Goal: Task Accomplishment & Management: Complete application form

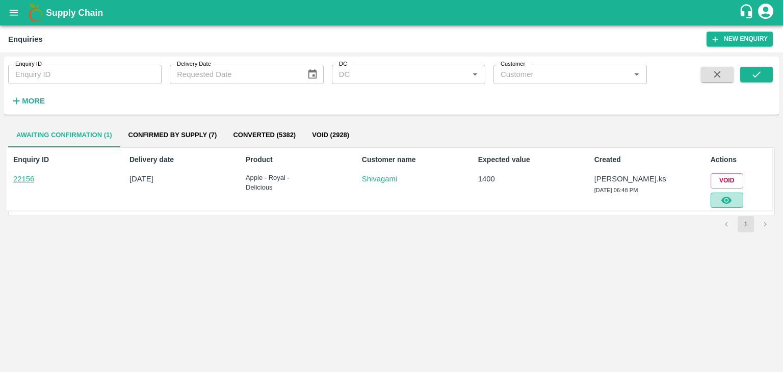
click at [736, 203] on button "button" at bounding box center [727, 200] width 33 height 15
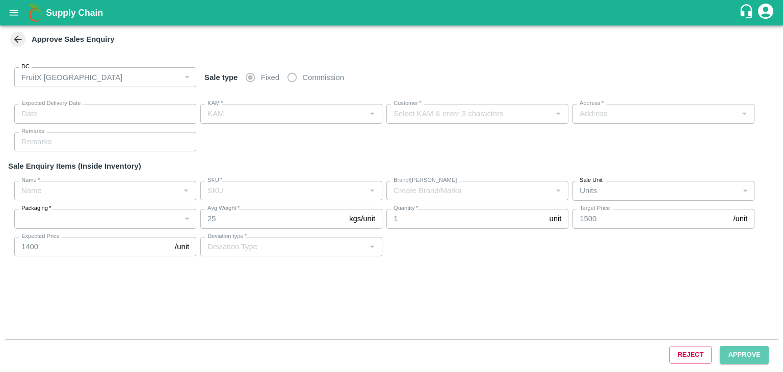
type input "[DATE] 06:50 PM"
type input "[PERSON_NAME].ks"
type input "Shivagami"
type input "[STREET_ADDRESS]"
type input "Apple - Royal - Delicious"
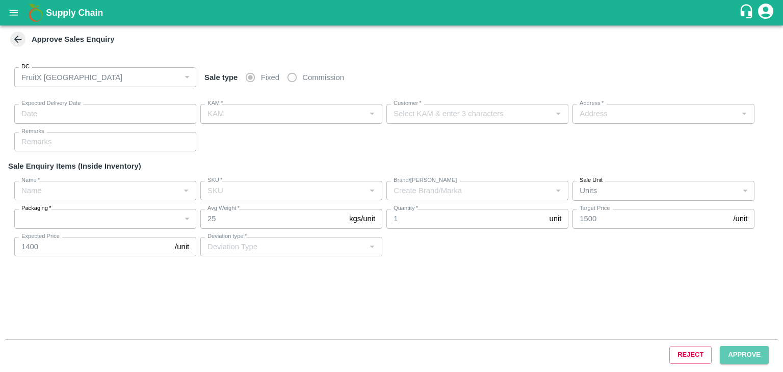
type input "SHIM-7L-ROYL"
type input "LP VS5"
type input "Others"
click at [744, 350] on button "Approve" at bounding box center [744, 355] width 49 height 18
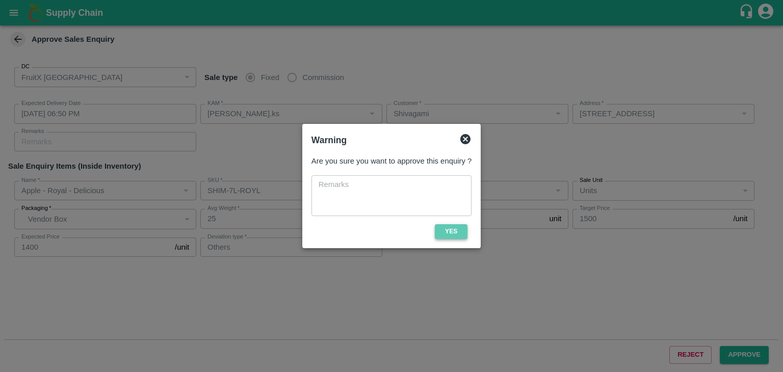
click at [441, 235] on button "Yes" at bounding box center [451, 231] width 33 height 15
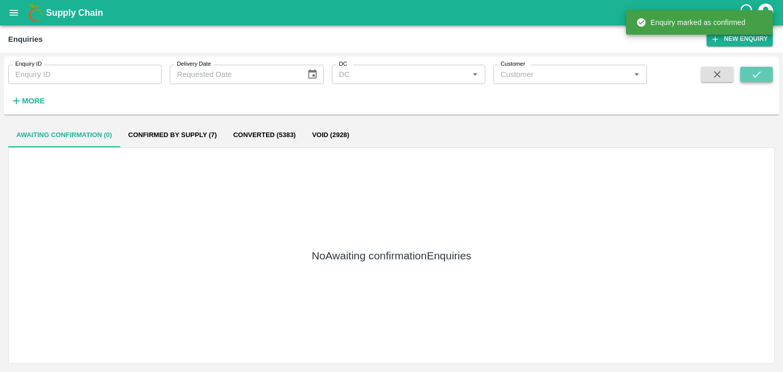
click at [762, 72] on icon "submit" at bounding box center [756, 74] width 11 height 11
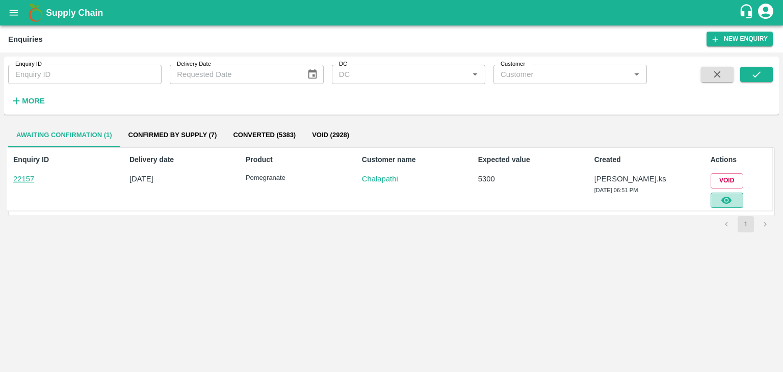
click at [727, 195] on icon "button" at bounding box center [726, 200] width 11 height 11
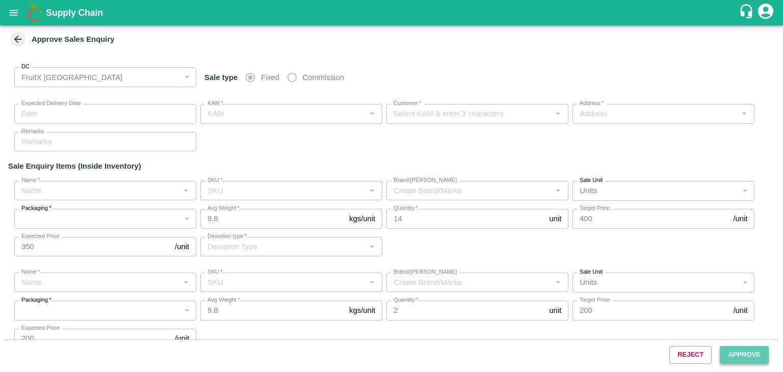
click at [730, 360] on button "Approve" at bounding box center [744, 355] width 49 height 18
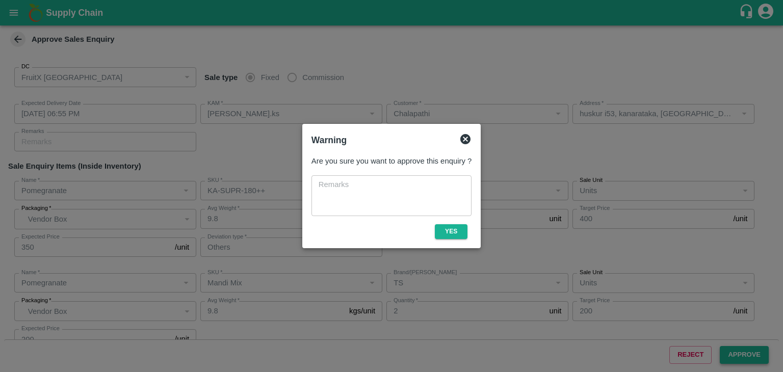
type input "[DATE] 06:55 PM"
type input "[PERSON_NAME].ks"
type input "Chalapathi"
type input "huskur i53, kanarataka, [GEOGRAPHIC_DATA], [GEOGRAPHIC_DATA] ([GEOGRAPHIC_DATA]…"
type input "Pomegranate"
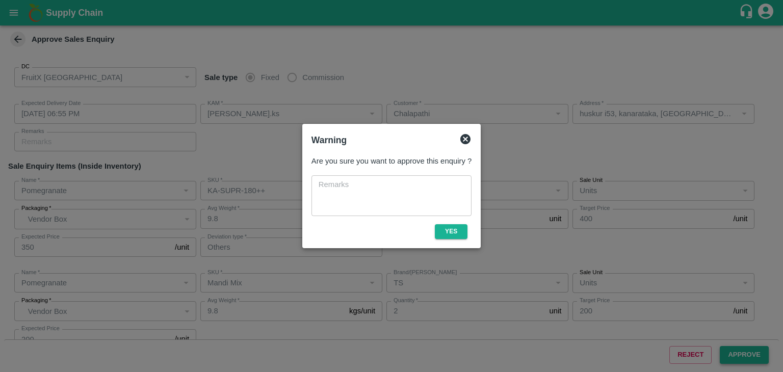
type input "KA-SUPR-180++"
type input "TS"
type input "Others"
type input "Pomegranate"
type input "Mandi Mix"
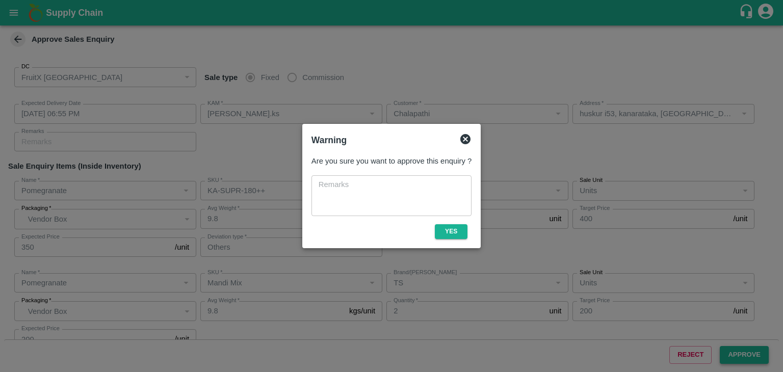
type input "TS"
click at [450, 233] on button "Yes" at bounding box center [451, 231] width 33 height 15
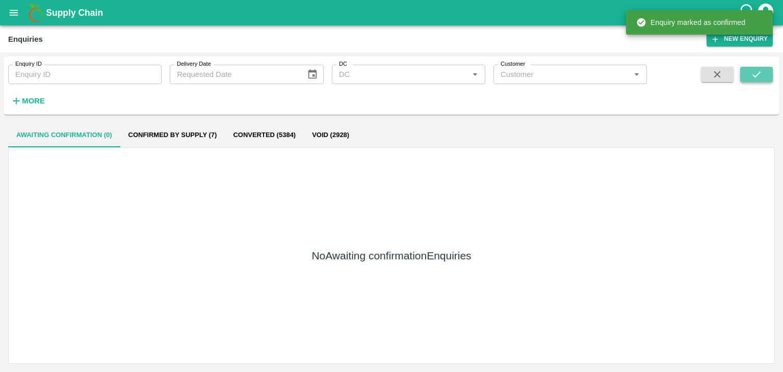
click at [761, 69] on icon "submit" at bounding box center [756, 74] width 11 height 11
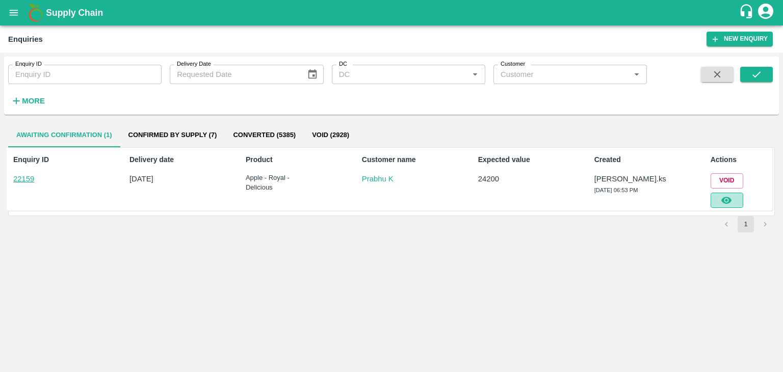
click at [729, 200] on icon "button" at bounding box center [726, 200] width 10 height 7
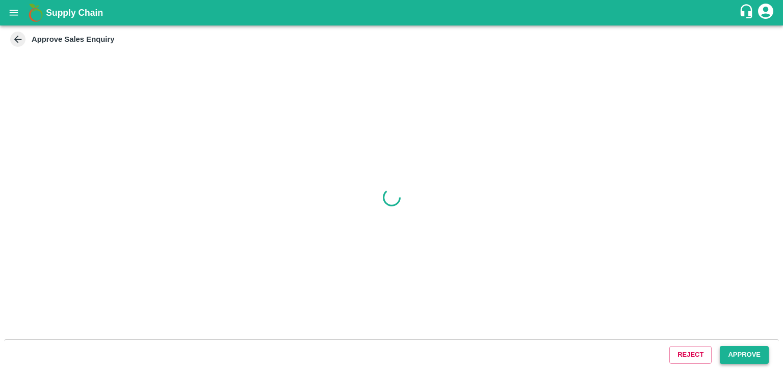
click at [728, 347] on button "Approve" at bounding box center [744, 355] width 49 height 18
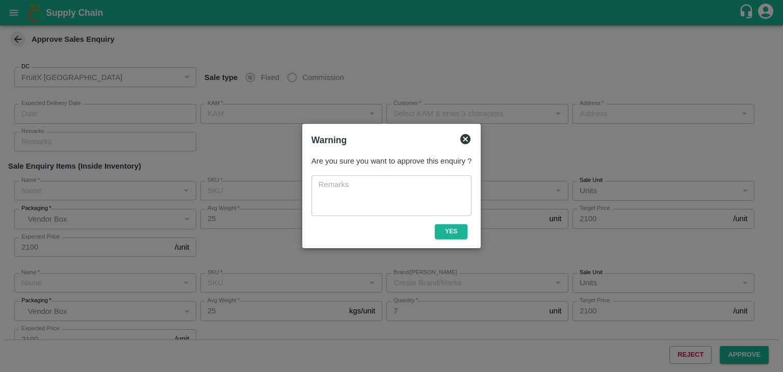
type input "[DATE] 06:55 PM"
type input "[PERSON_NAME].ks"
type input "Prabhu K"
type input "huskur fruits Market , huskur fruits Market , [GEOGRAPHIC_DATA], [GEOGRAPHIC_DA…"
type input "Apple - Royal - Delicious"
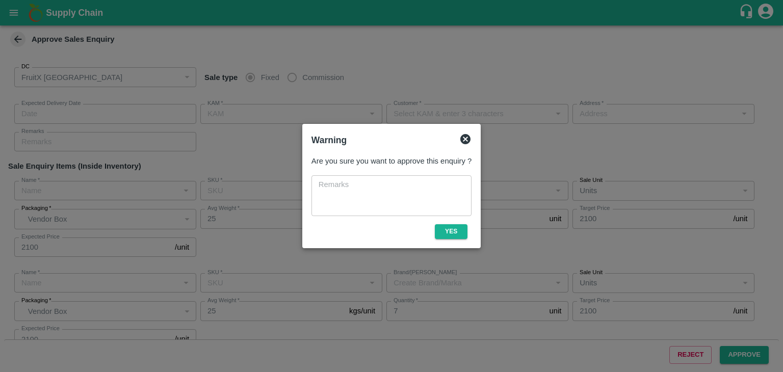
type input "SHIM-M-ROYL"
type input "LP VS5"
type input "Apple - Royal - Delicious"
type input "SHIM-S-ROYL"
type input "LP VS5"
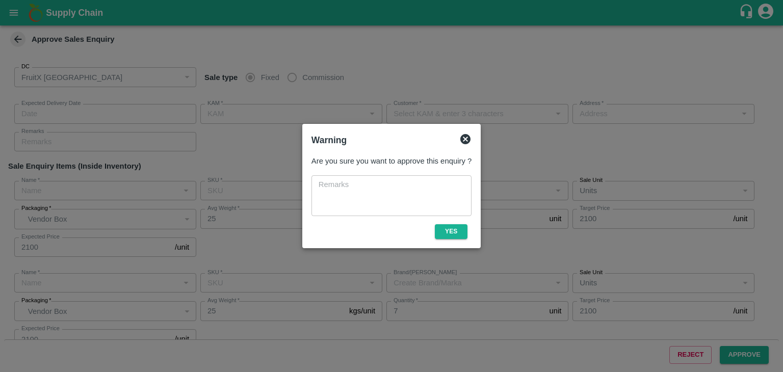
type input "Apple - Royal - Delicious"
type input "[PERSON_NAME]"
type input "LP VS5"
type input "Others"
click at [463, 229] on button "Yes" at bounding box center [451, 231] width 33 height 15
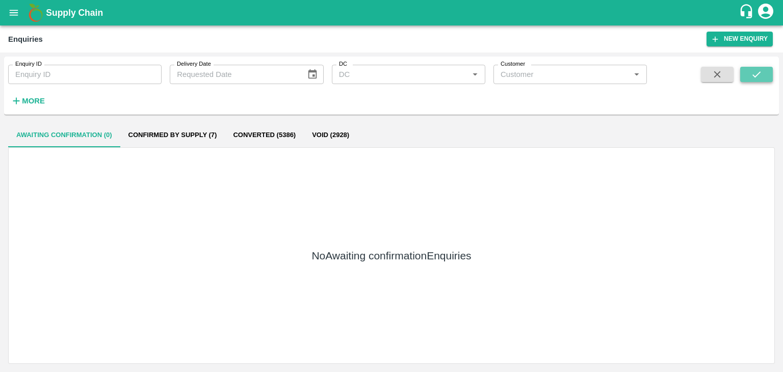
click at [766, 75] on button "submit" at bounding box center [756, 74] width 33 height 15
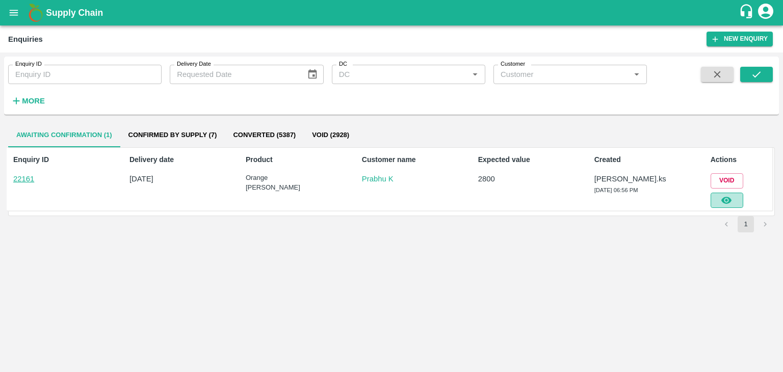
click at [730, 196] on icon "button" at bounding box center [726, 200] width 11 height 11
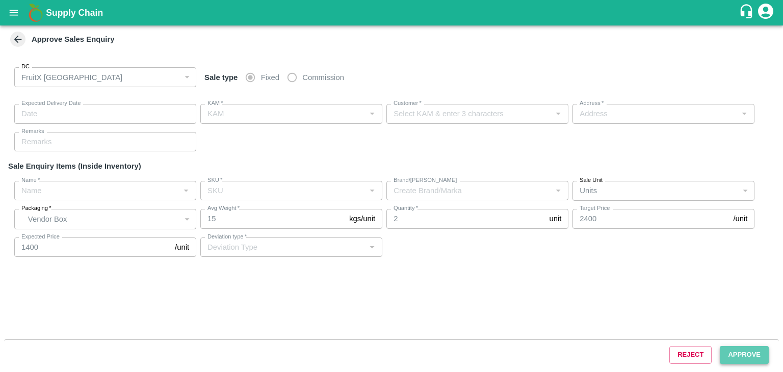
click at [740, 358] on button "Approve" at bounding box center [744, 355] width 49 height 18
type input "[DATE] 07:25 PM"
type input "[PERSON_NAME].ks"
type input "Prabhu K"
type input "huskur fruits Market , huskur fruits Market , [GEOGRAPHIC_DATA], [GEOGRAPHIC_DA…"
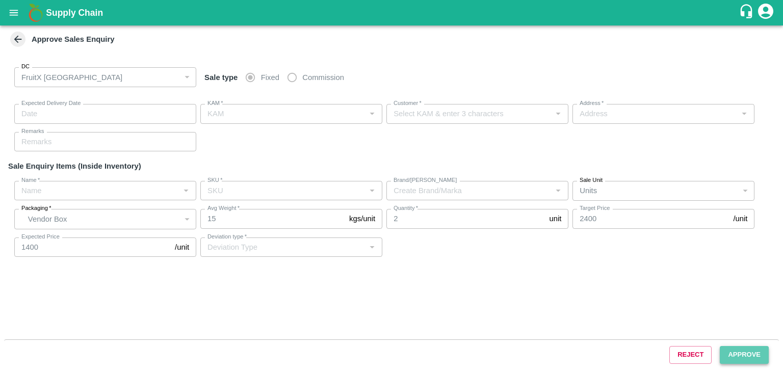
type input "Orange [PERSON_NAME]"
type input "72CT"
type input "LP FTI"
type input "Others"
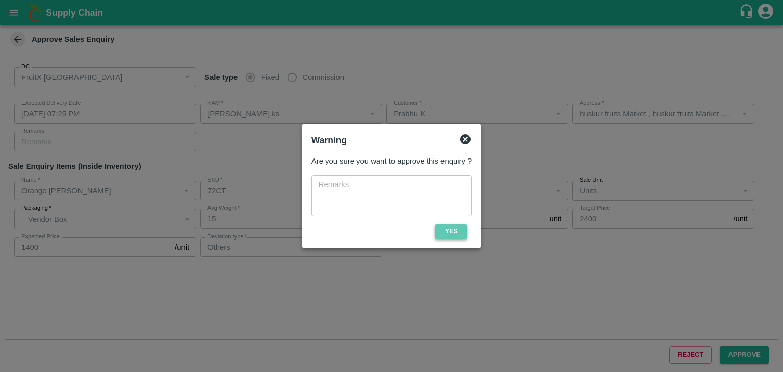
click at [459, 230] on button "Yes" at bounding box center [451, 231] width 33 height 15
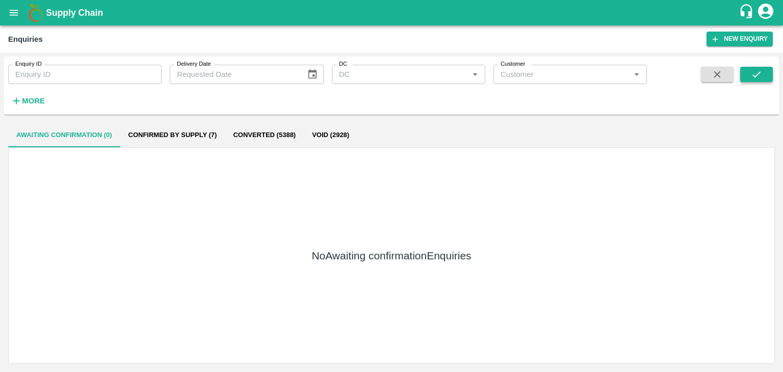
click at [765, 81] on button "submit" at bounding box center [756, 74] width 33 height 15
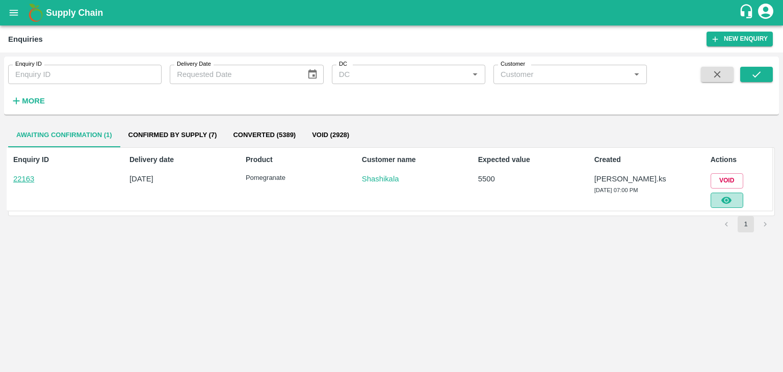
click at [718, 205] on button "button" at bounding box center [727, 200] width 33 height 15
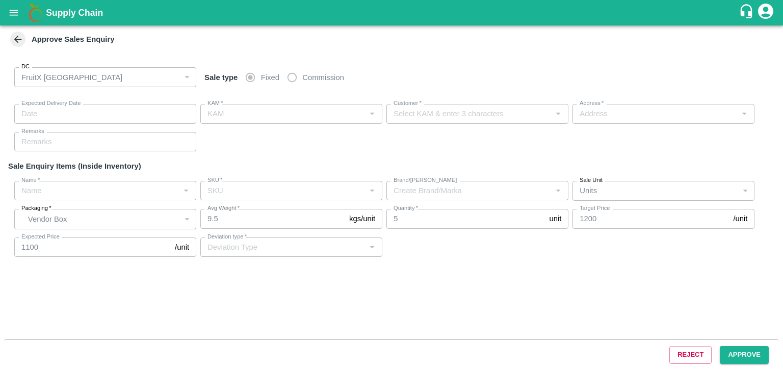
click at [735, 363] on div "Reject Approve" at bounding box center [391, 354] width 775 height 31
type input "[DATE] 07:05 PM"
type input "[PERSON_NAME].ks"
type input "Shashikala"
type input "[STREET_ADDRESS]"
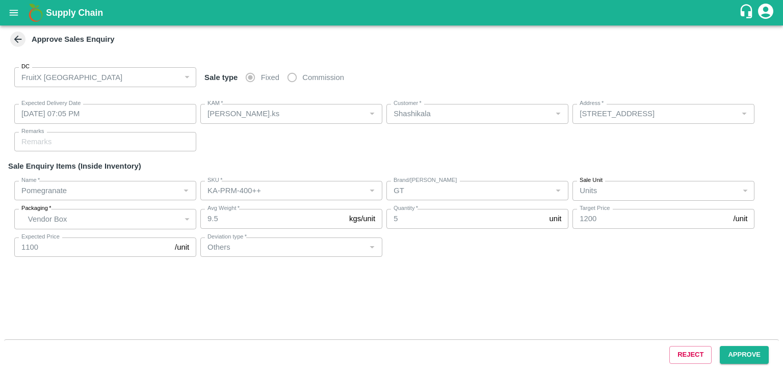
type input "Pomegranate"
type input "KA-PRM-400++"
type input "GT"
type input "Others"
click at [735, 361] on button "Approve" at bounding box center [744, 355] width 49 height 18
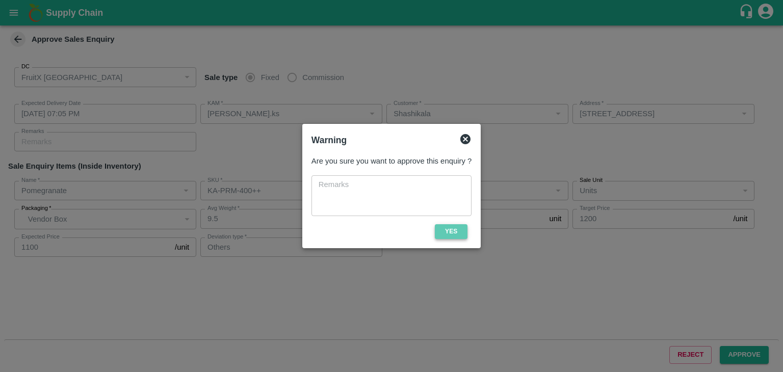
click at [452, 239] on button "Yes" at bounding box center [451, 231] width 33 height 15
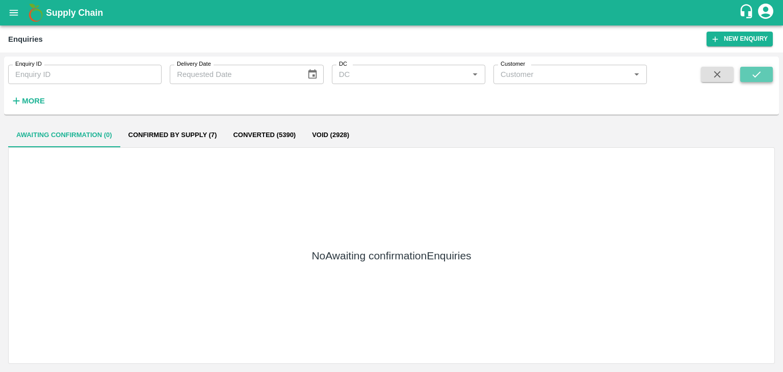
click at [754, 71] on icon "submit" at bounding box center [756, 74] width 11 height 11
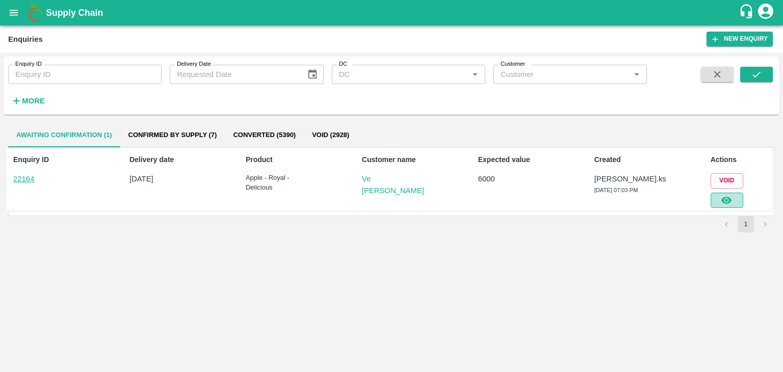
click at [730, 201] on icon "button" at bounding box center [726, 200] width 10 height 7
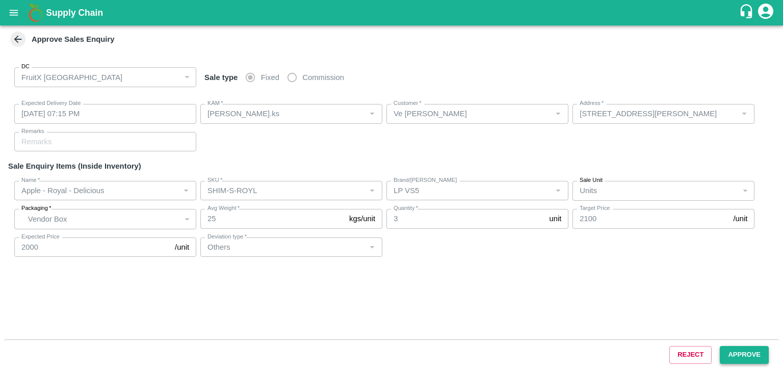
type input "[DATE] 07:15 PM"
type input "[PERSON_NAME].ks"
type input "Ve [PERSON_NAME]"
type input "[STREET_ADDRESS][PERSON_NAME]"
type input "Apple - Royal - Delicious"
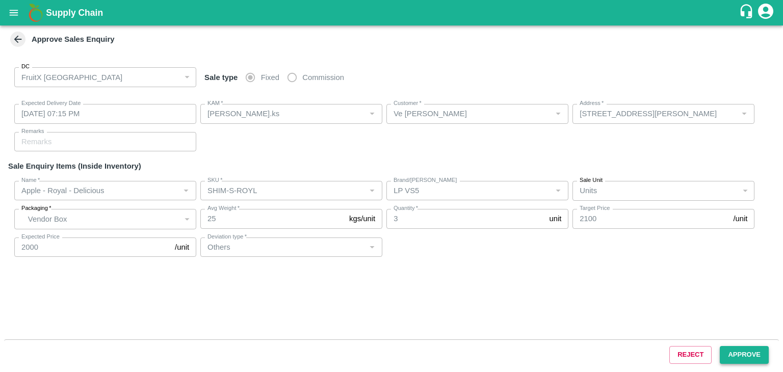
type input "SHIM-S-ROYL"
type input "LP VS5"
type input "Others"
click at [732, 351] on button "Approve" at bounding box center [744, 355] width 49 height 18
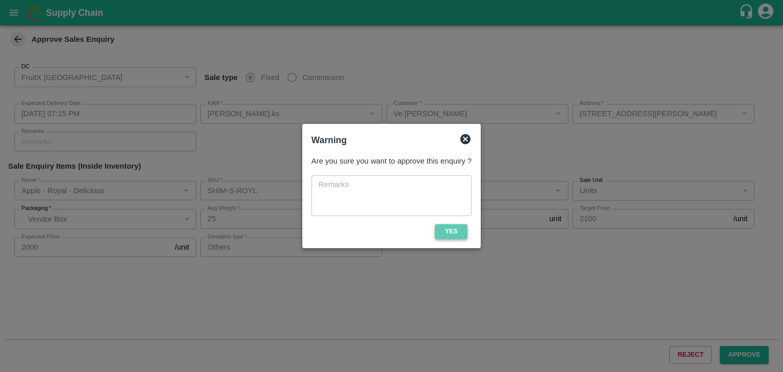
click at [465, 238] on button "Yes" at bounding box center [451, 231] width 33 height 15
